Goal: Navigation & Orientation: Find specific page/section

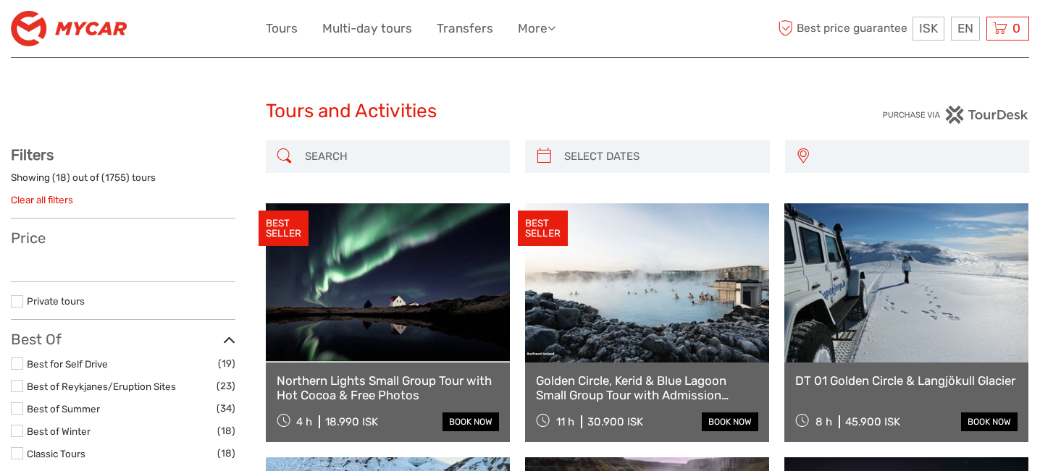
select select
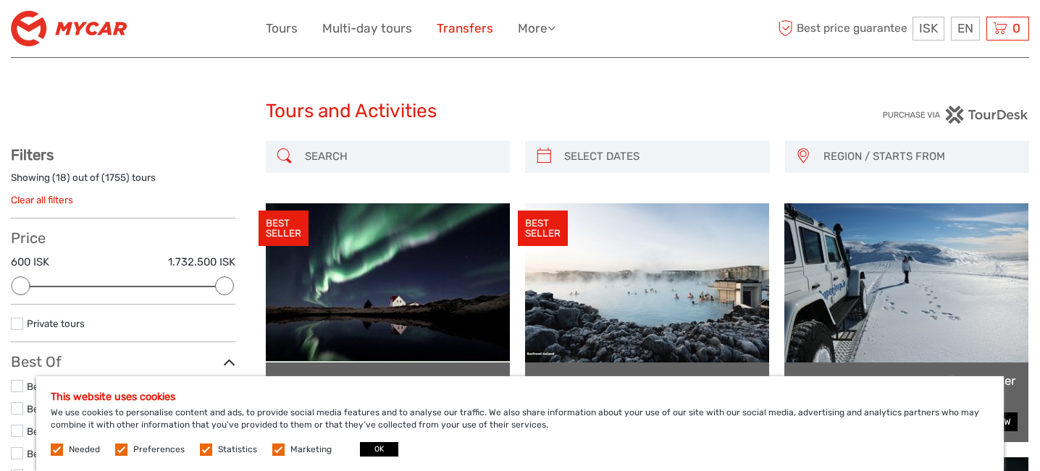
click at [465, 27] on link "Transfers" at bounding box center [465, 28] width 56 height 21
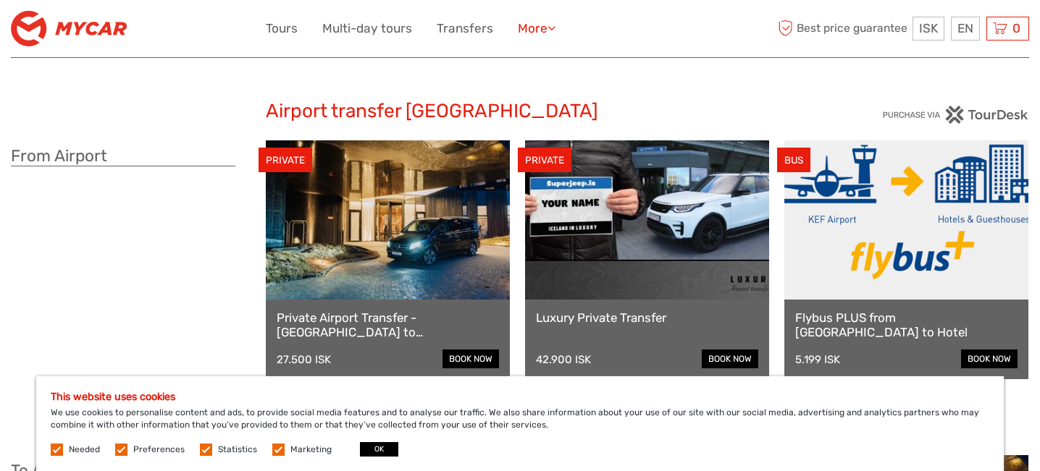
click at [555, 26] on icon at bounding box center [551, 28] width 8 height 12
